Goal: Transaction & Acquisition: Purchase product/service

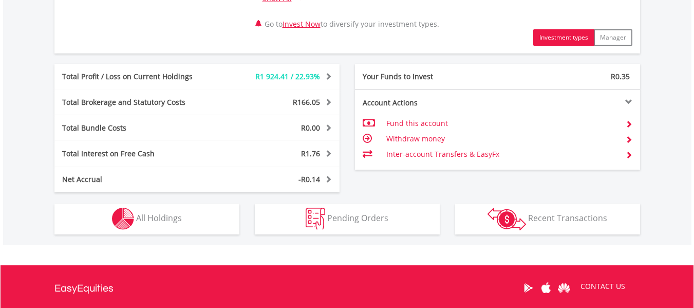
scroll to position [565, 0]
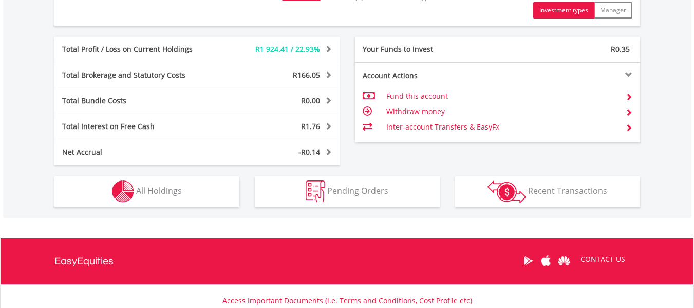
click at [237, 48] on div "R1 924.41 / 22.93%" at bounding box center [279, 49] width 119 height 10
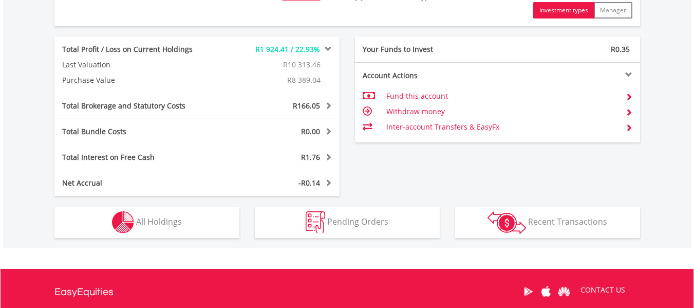
click at [238, 48] on div "R1 924.41 / 22.93%" at bounding box center [279, 49] width 119 height 10
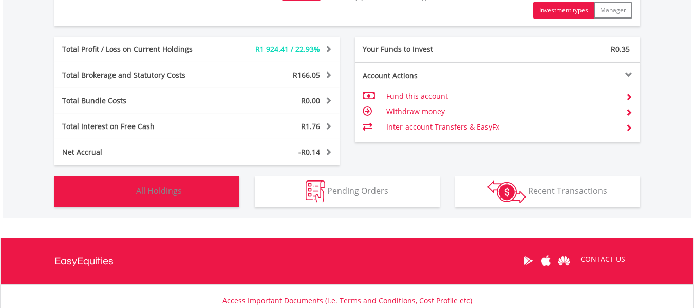
click at [169, 191] on span "All Holdings" at bounding box center [159, 190] width 46 height 11
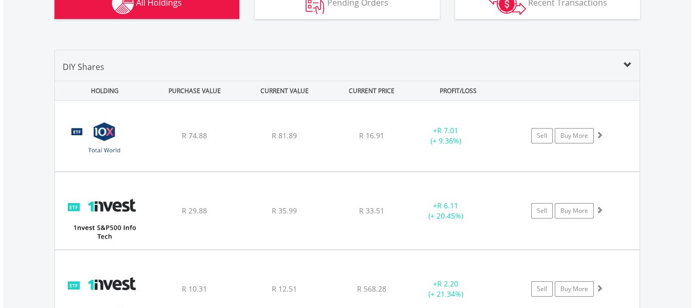
scroll to position [803, 0]
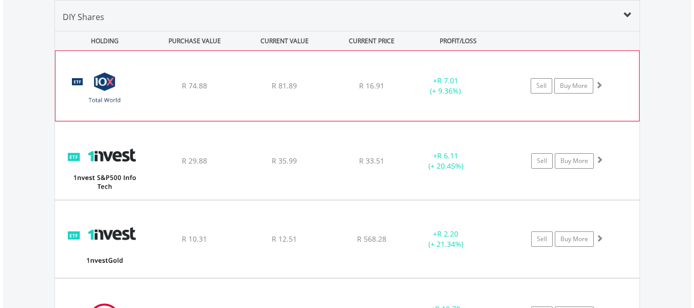
click at [154, 81] on div "R 74.88" at bounding box center [194, 86] width 87 height 10
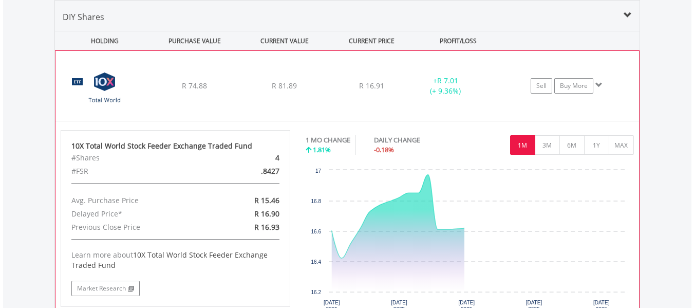
click at [164, 90] on div "R 74.88" at bounding box center [194, 86] width 87 height 10
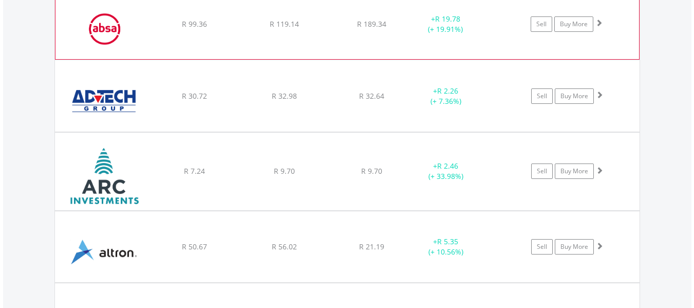
scroll to position [1112, 0]
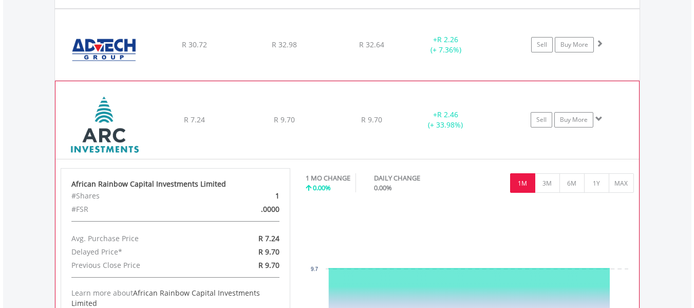
scroll to position [1214, 0]
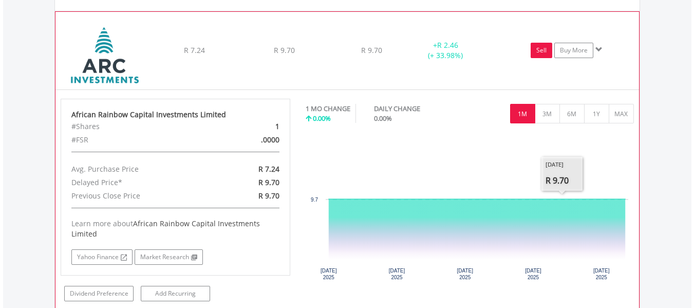
click at [540, 48] on link "Sell" at bounding box center [542, 50] width 22 height 15
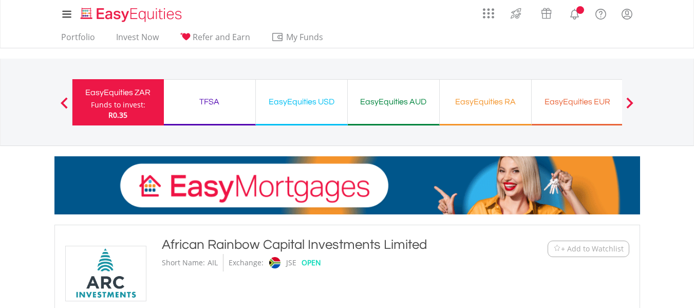
type input "****"
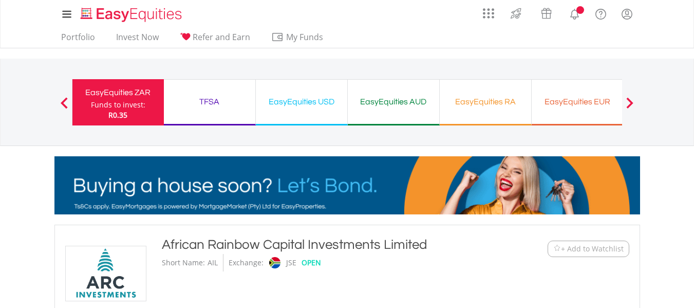
type input "******"
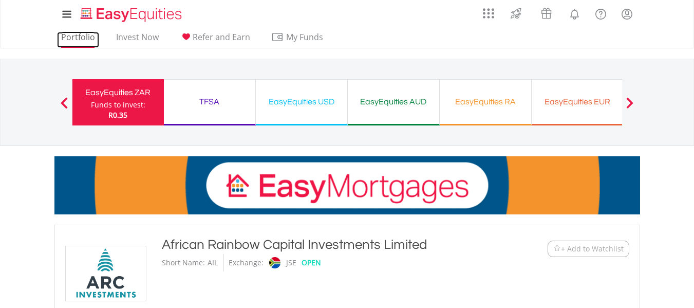
click at [82, 40] on link "Portfolio" at bounding box center [78, 40] width 42 height 16
